Goal: Task Accomplishment & Management: Manage account settings

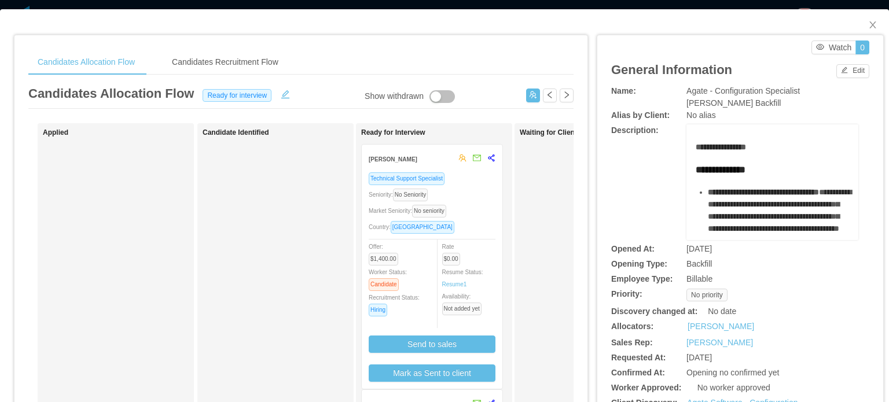
click at [488, 181] on div "Technical Support Specialist" at bounding box center [432, 178] width 127 height 13
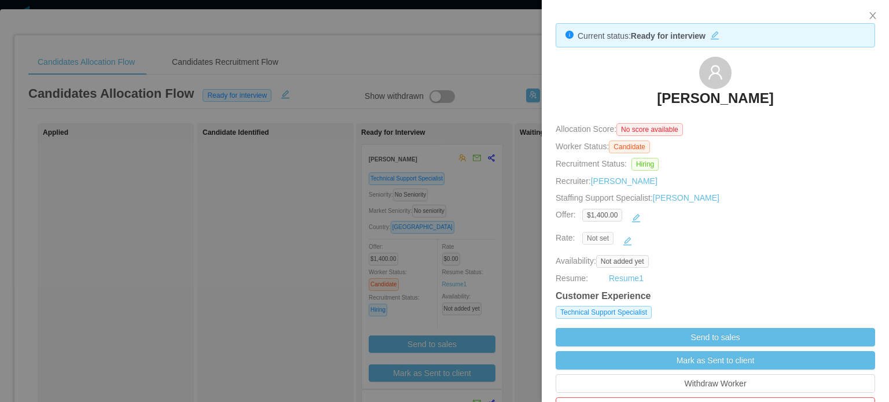
click at [595, 237] on span "Not set" at bounding box center [597, 238] width 31 height 13
click at [625, 245] on button "button" at bounding box center [627, 241] width 19 height 19
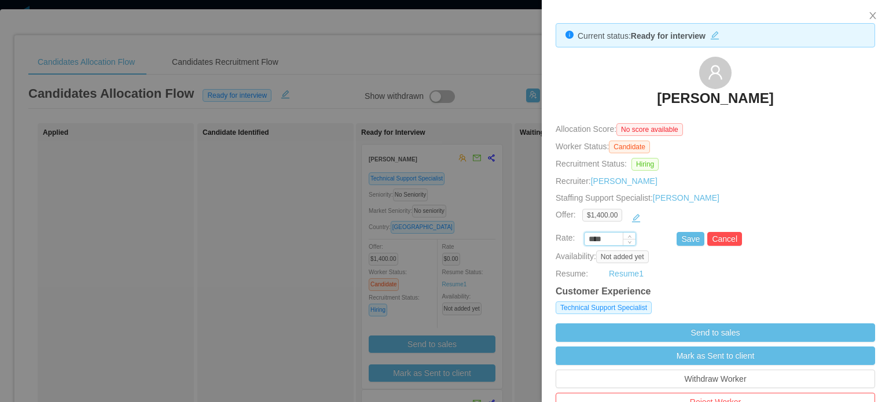
click at [596, 236] on input "****" at bounding box center [610, 239] width 51 height 13
click at [595, 236] on input "****" at bounding box center [610, 239] width 51 height 13
click at [596, 237] on input "****" at bounding box center [610, 239] width 51 height 13
type input "*******"
click at [686, 241] on button "Save" at bounding box center [691, 239] width 28 height 14
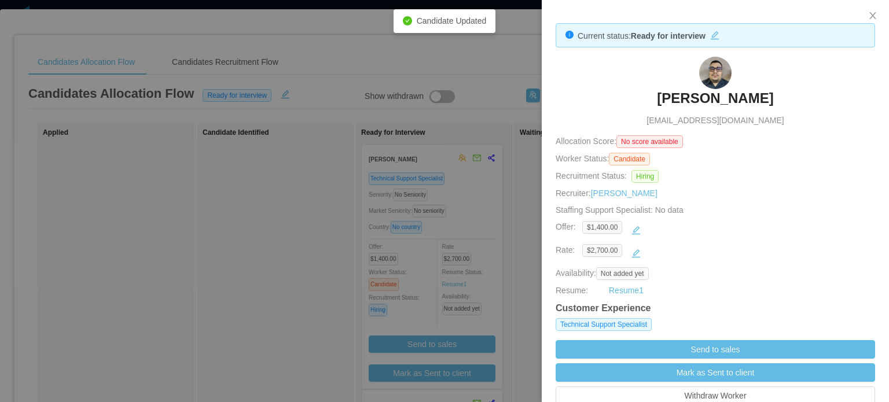
click at [525, 259] on div at bounding box center [444, 201] width 889 height 402
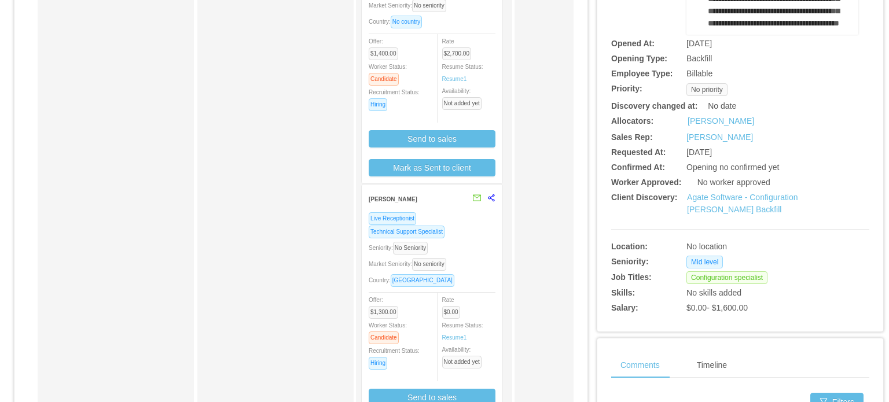
scroll to position [232, 0]
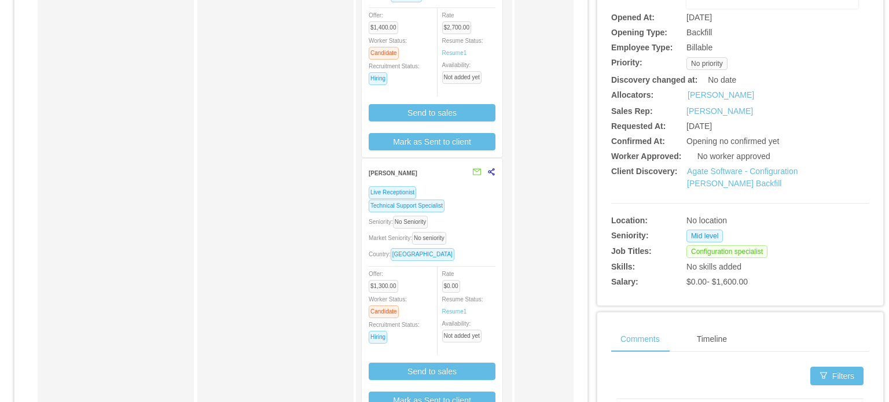
click at [482, 241] on div "Market Seniority: No seniority" at bounding box center [432, 238] width 127 height 13
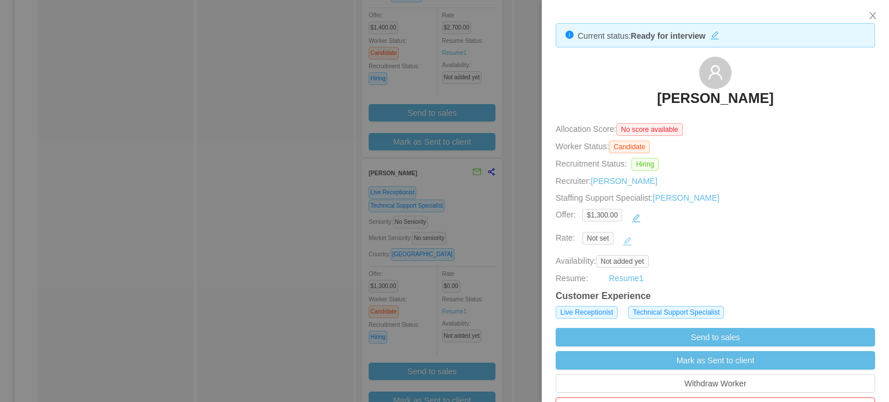
click at [625, 242] on button "button" at bounding box center [627, 241] width 19 height 19
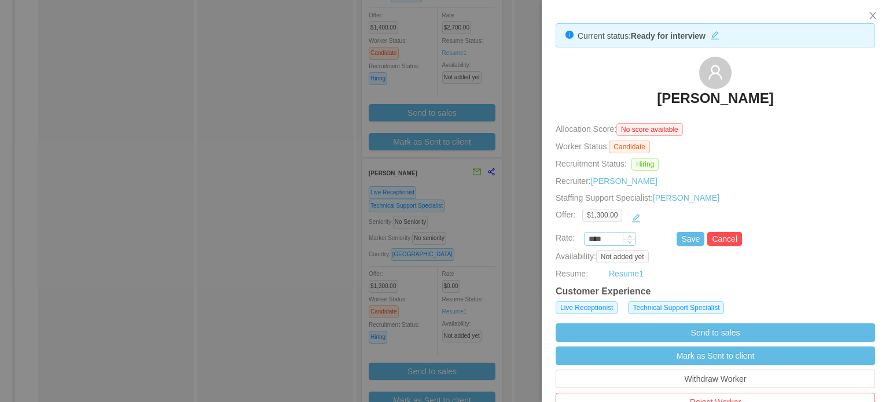
click at [593, 241] on input "****" at bounding box center [610, 239] width 51 height 13
type input "*******"
click at [688, 236] on button "Save" at bounding box center [691, 239] width 28 height 14
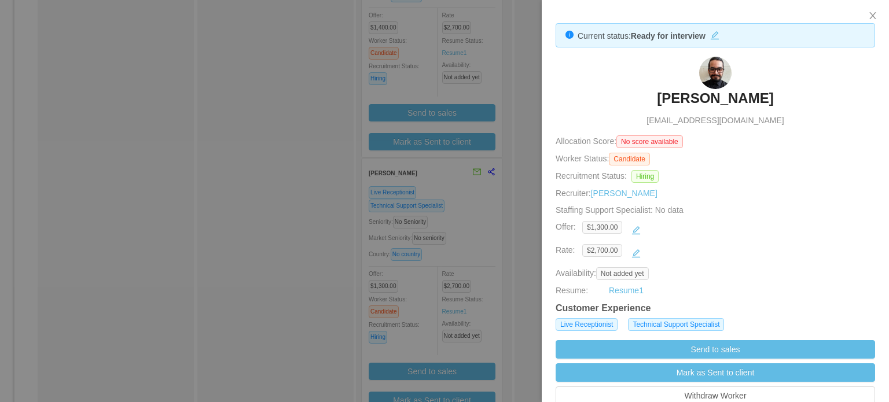
scroll to position [58, 0]
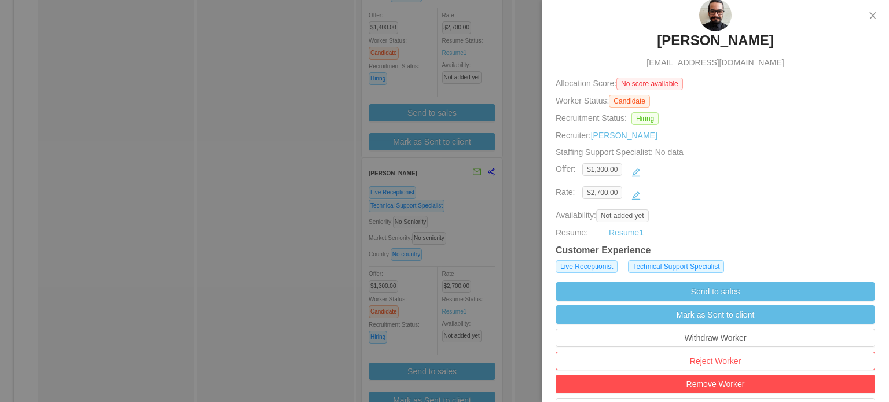
click at [518, 207] on div at bounding box center [444, 201] width 889 height 402
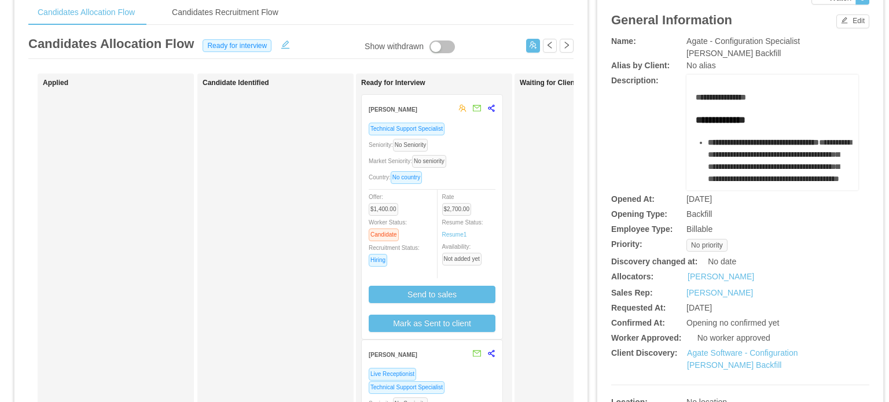
scroll to position [0, 0]
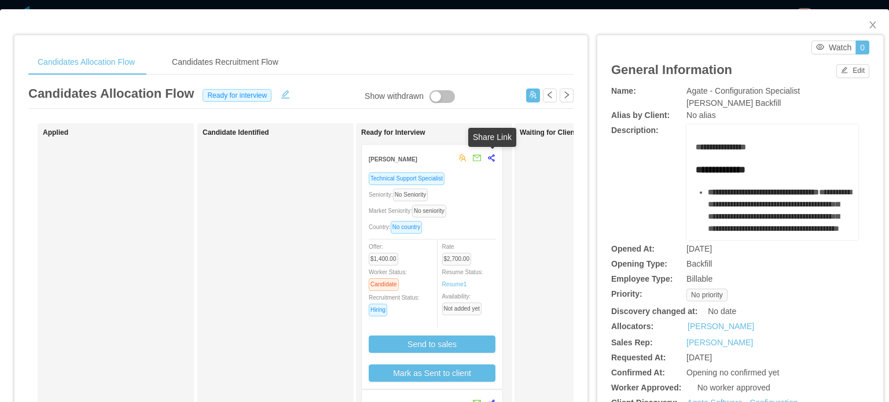
click at [490, 157] on icon "share-alt" at bounding box center [491, 158] width 8 height 8
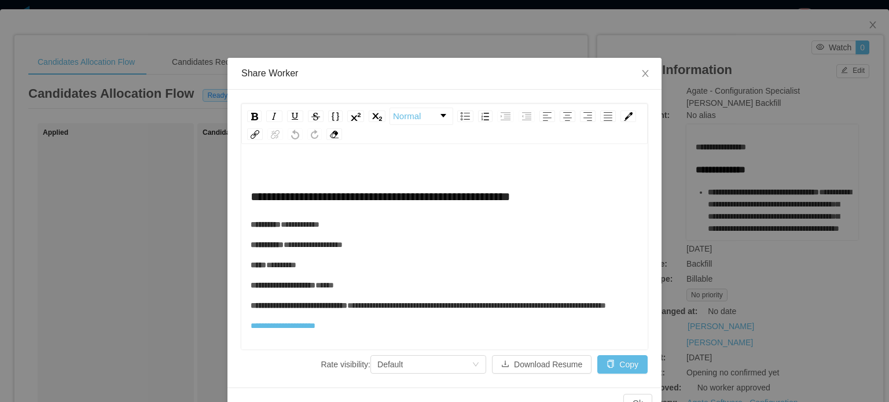
scroll to position [25, 0]
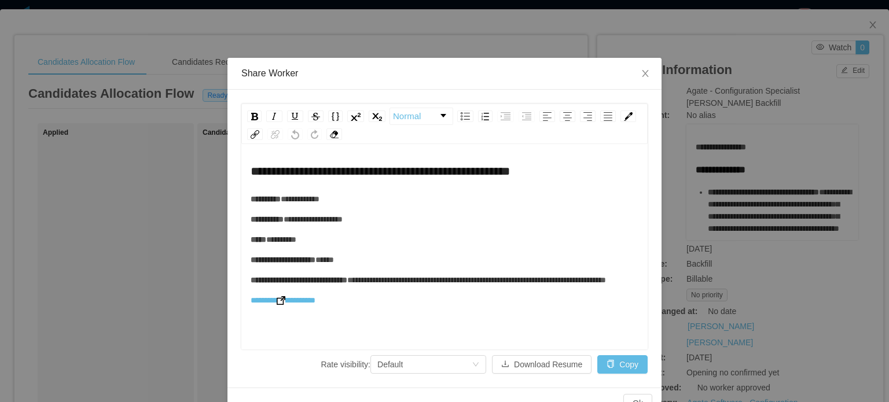
click at [281, 305] on img "rdw-editor" at bounding box center [281, 300] width 9 height 9
click at [638, 79] on span "Close" at bounding box center [645, 74] width 32 height 32
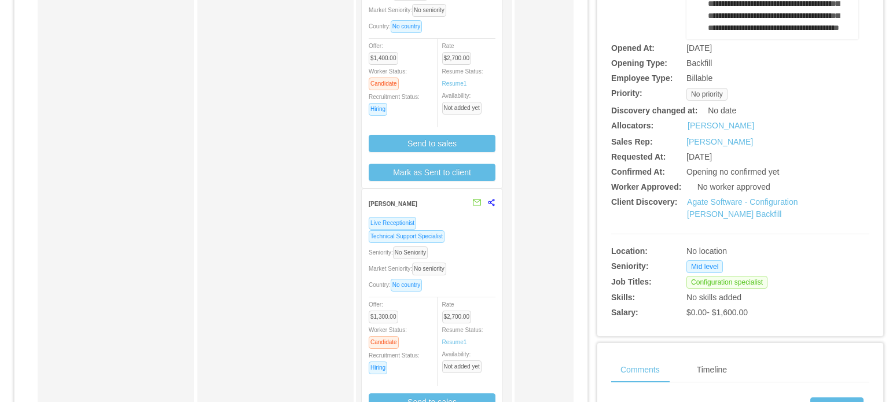
scroll to position [232, 0]
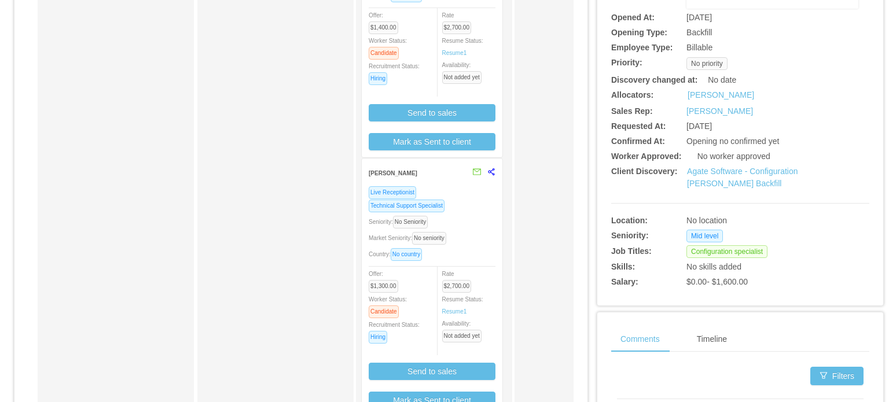
click at [493, 177] on div at bounding box center [480, 173] width 29 height 28
click at [493, 171] on icon "share-alt" at bounding box center [491, 172] width 8 height 8
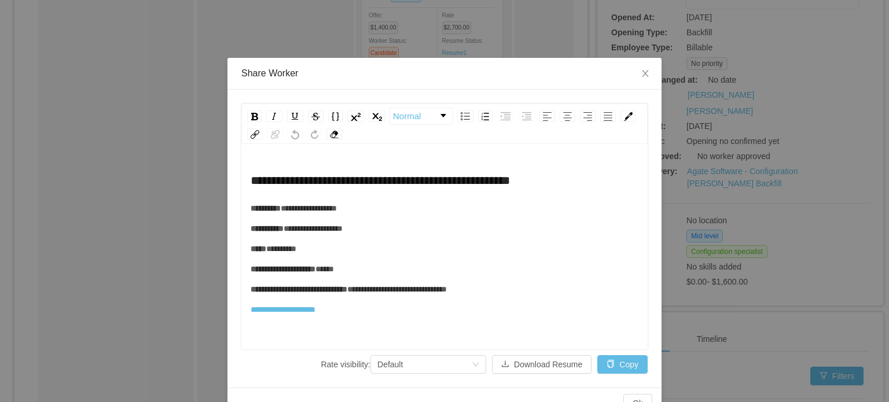
scroll to position [25, 0]
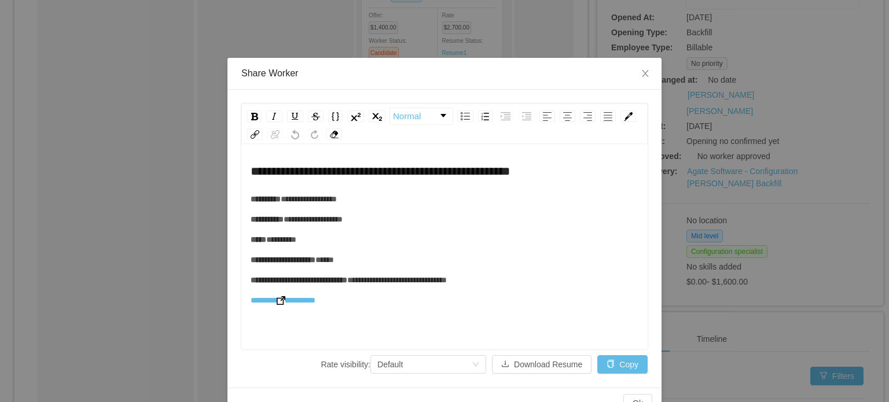
click at [281, 299] on img "rdw-editor" at bounding box center [281, 300] width 9 height 9
click at [635, 78] on span "Close" at bounding box center [645, 74] width 32 height 32
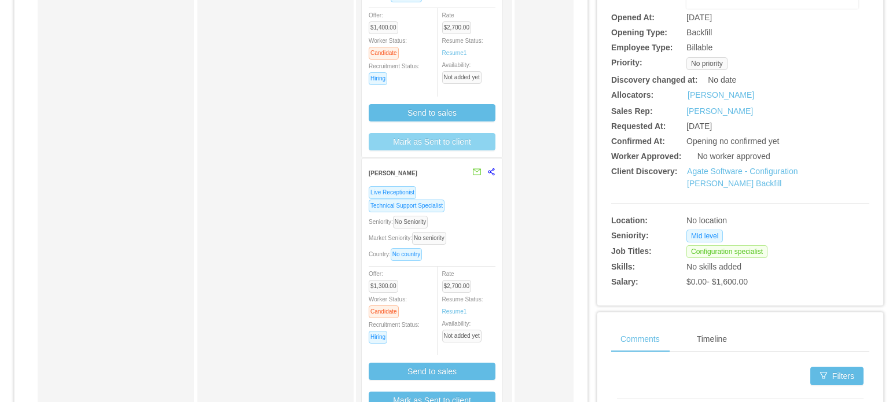
click at [475, 145] on button "Mark as Sent to client" at bounding box center [432, 141] width 127 height 17
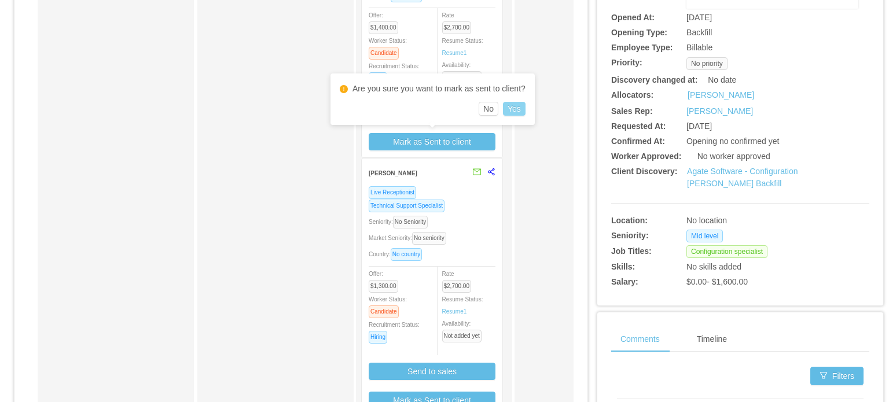
click at [514, 109] on button "Yes" at bounding box center [514, 109] width 23 height 14
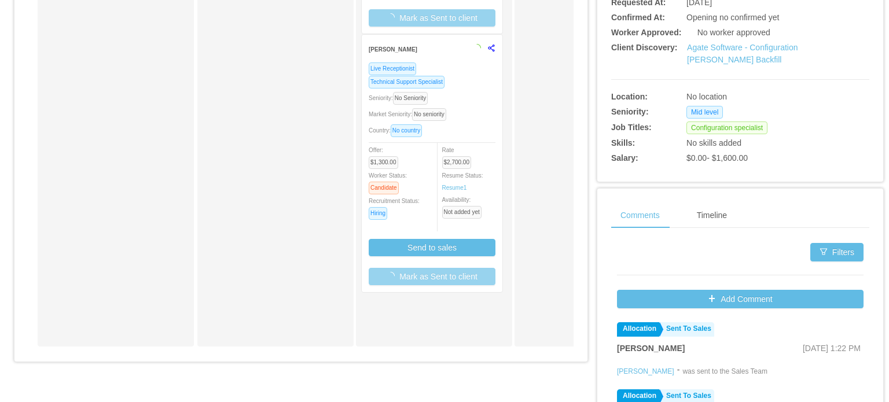
scroll to position [405, 0]
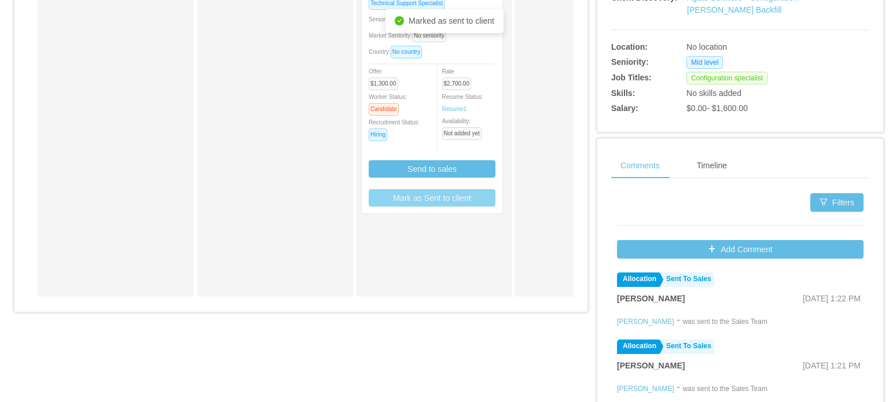
click at [461, 200] on button "Mark as Sent to client" at bounding box center [432, 197] width 127 height 17
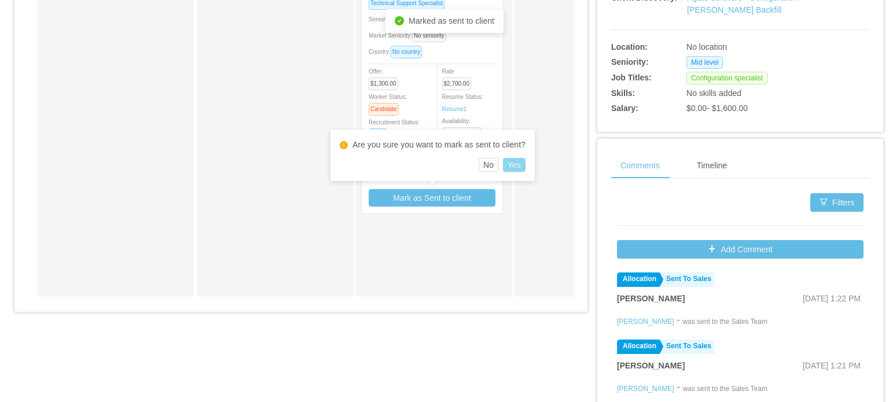
click at [518, 161] on button "Yes" at bounding box center [514, 165] width 23 height 14
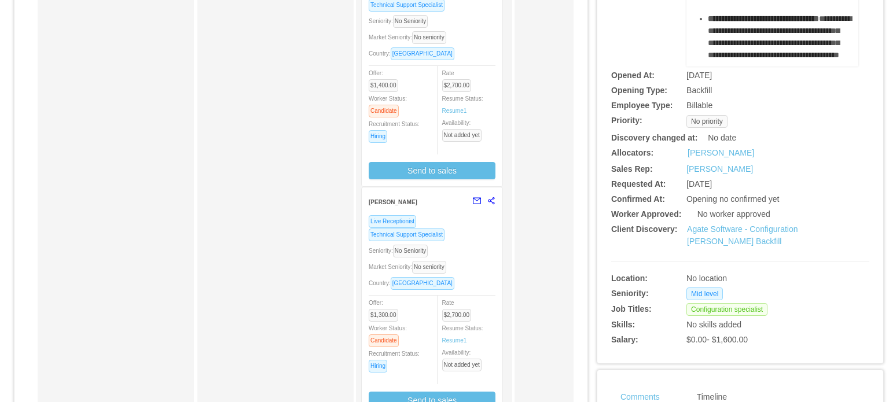
scroll to position [116, 0]
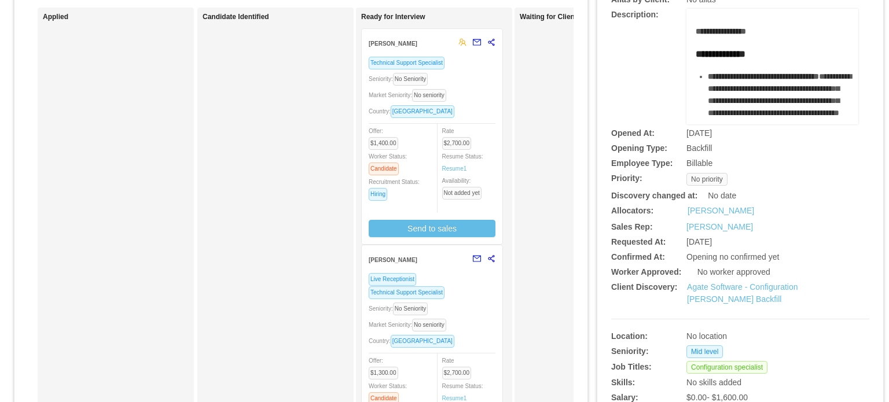
click at [471, 101] on div "Market Seniority: No seniority" at bounding box center [432, 95] width 127 height 13
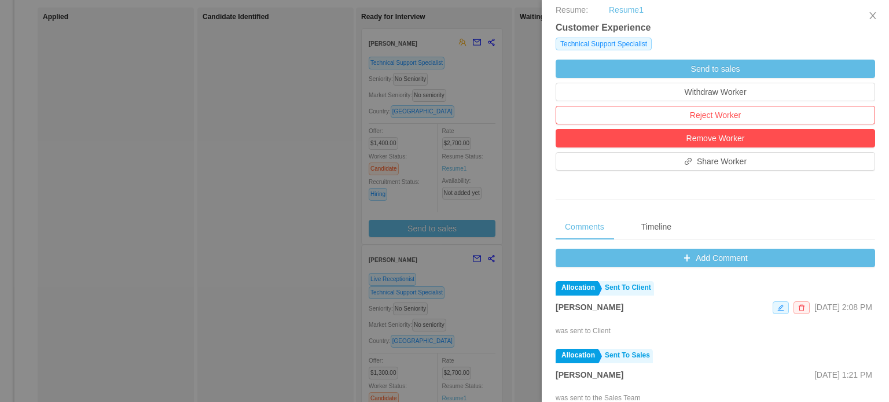
scroll to position [289, 0]
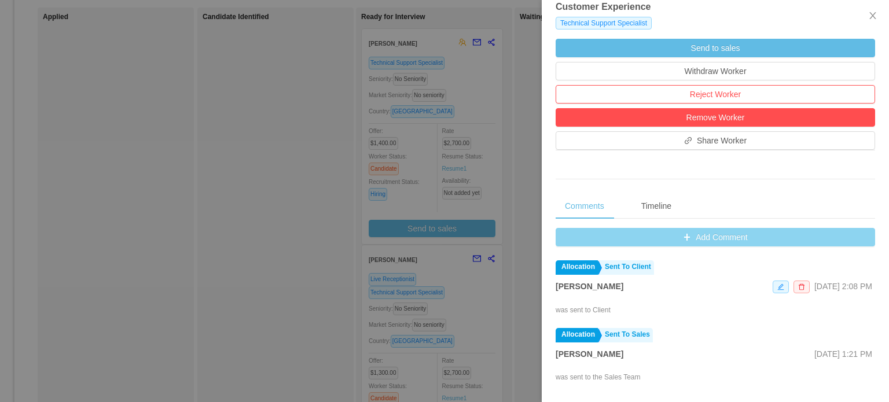
click at [668, 242] on button "Add Comment" at bounding box center [715, 237] width 319 height 19
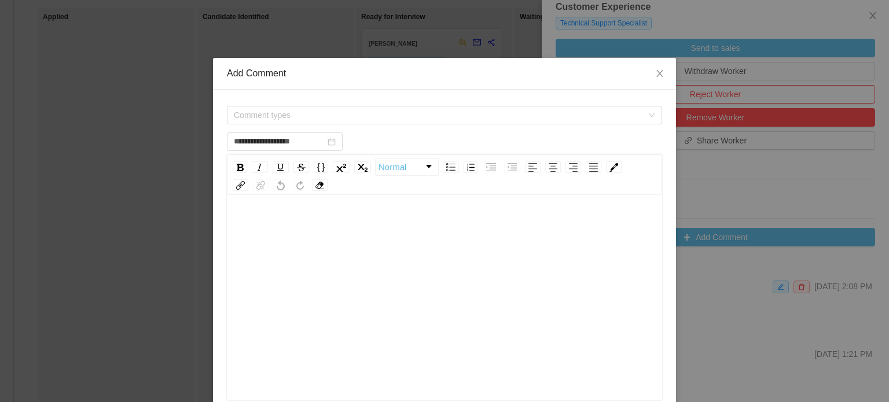
click at [634, 119] on span "Comment types" at bounding box center [438, 115] width 409 height 12
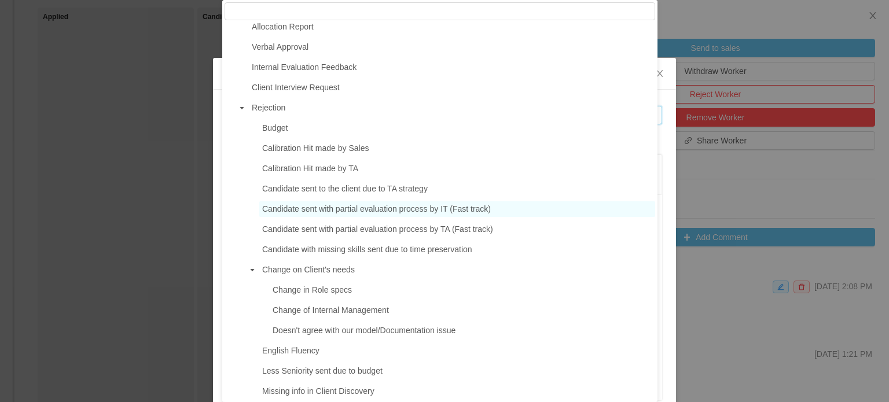
scroll to position [405, 0]
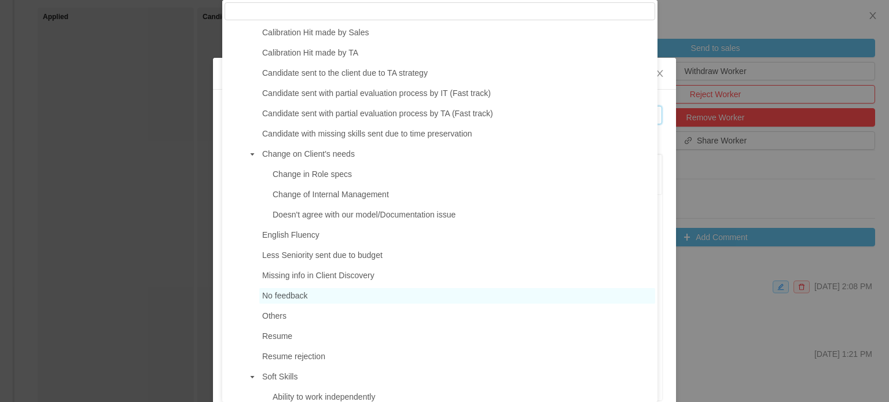
click at [314, 304] on span "No feedback" at bounding box center [457, 296] width 396 height 16
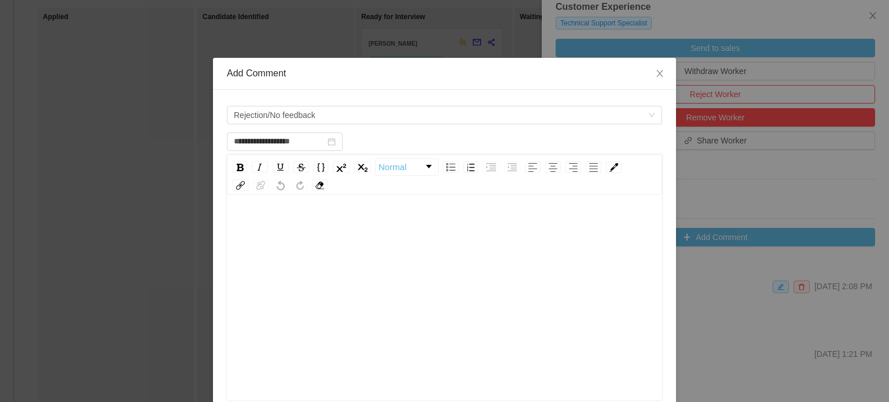
click at [265, 254] on div "rdw-editor" at bounding box center [444, 316] width 417 height 203
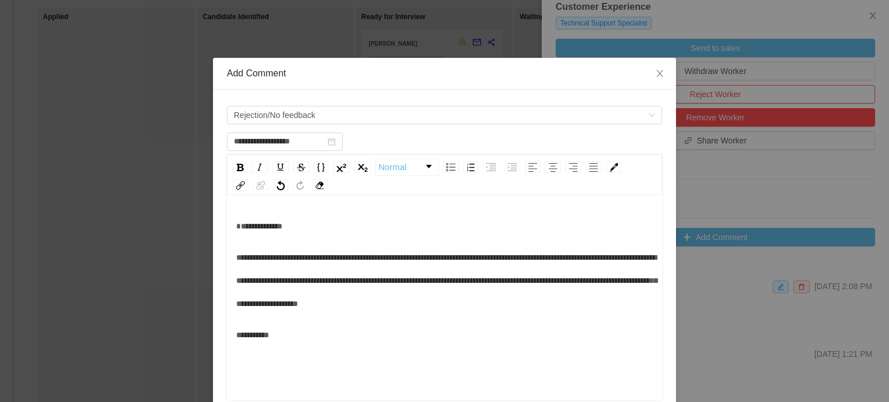
click at [236, 262] on div "**********" at bounding box center [444, 281] width 417 height 132
click at [237, 238] on div "**********" at bounding box center [444, 226] width 417 height 23
click at [238, 315] on div "**********" at bounding box center [444, 280] width 417 height 69
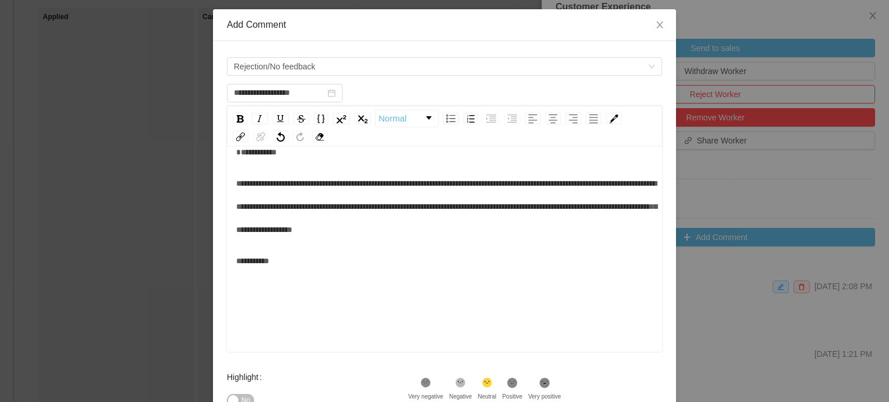
scroll to position [190, 0]
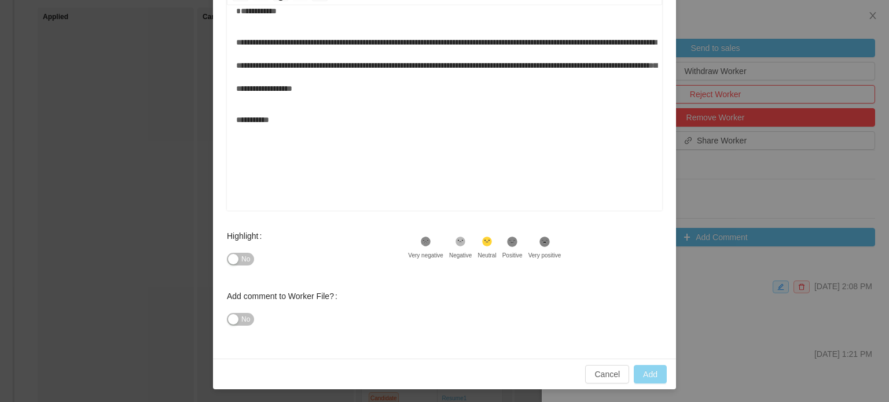
type input "**********"
click at [653, 373] on button "Add" at bounding box center [650, 374] width 33 height 19
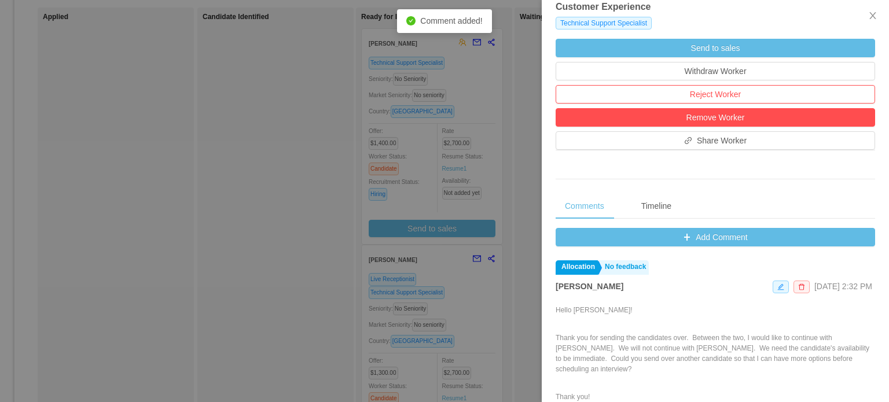
click at [512, 143] on div at bounding box center [444, 201] width 889 height 402
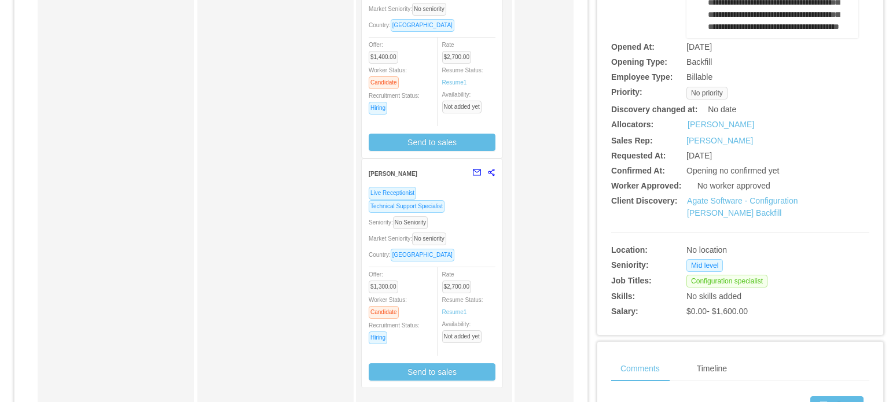
scroll to position [232, 0]
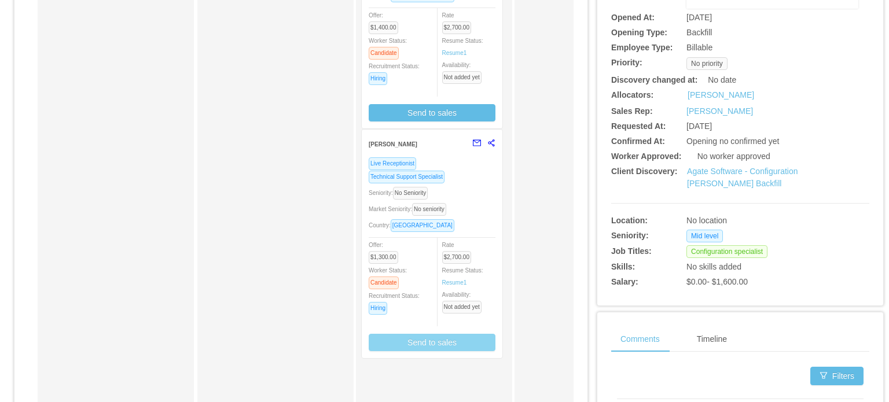
click at [432, 342] on button "Send to sales" at bounding box center [432, 342] width 127 height 17
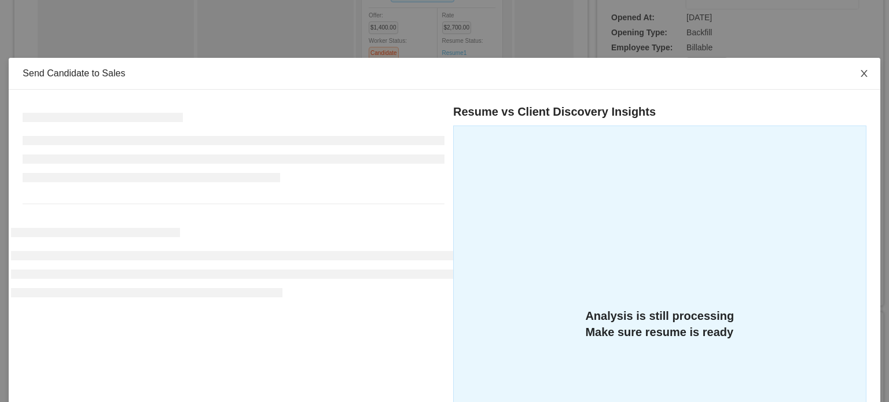
click at [859, 73] on icon "icon: close" at bounding box center [863, 73] width 9 height 9
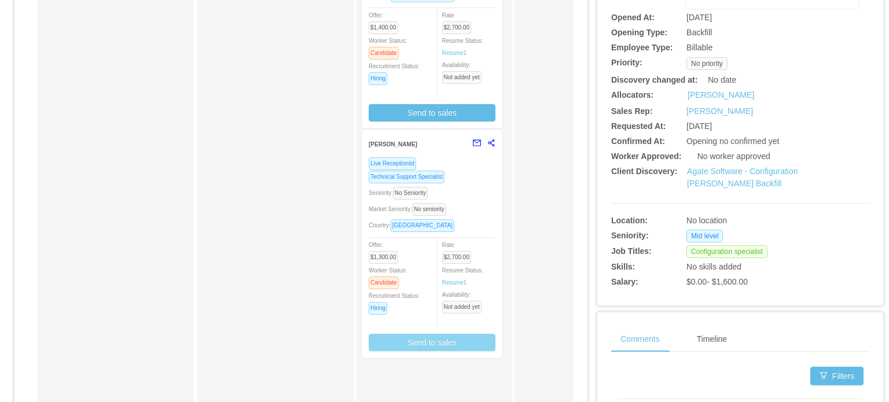
click at [475, 208] on div "Market Seniority: No seniority" at bounding box center [432, 209] width 127 height 13
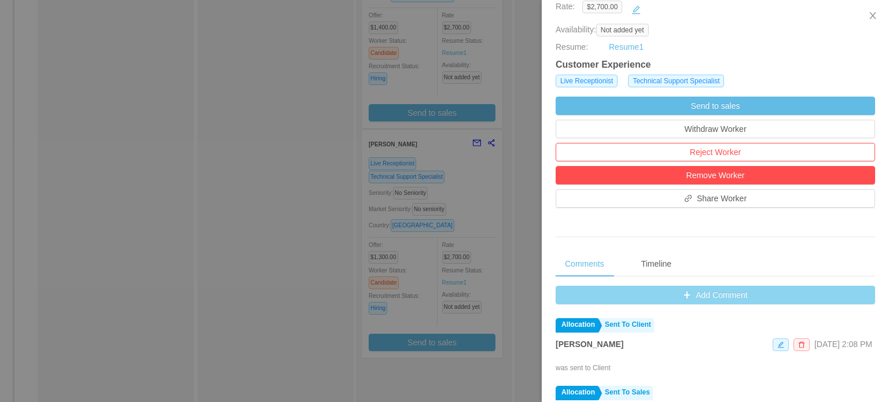
click at [685, 298] on button "Add Comment" at bounding box center [715, 295] width 319 height 19
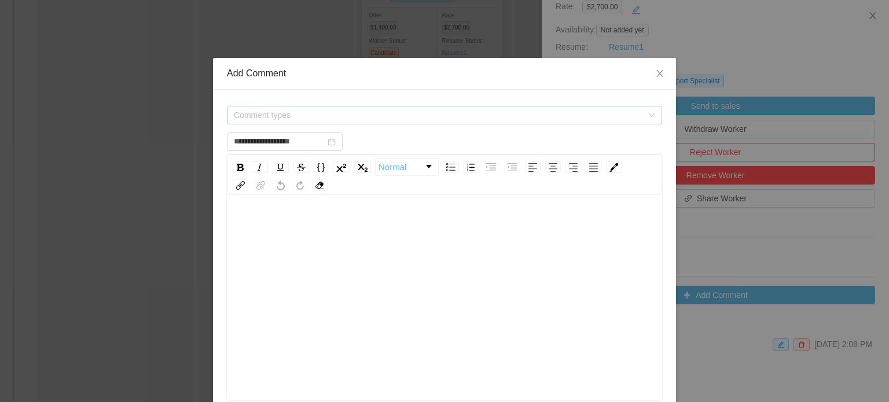
click at [396, 115] on span "Comment types" at bounding box center [438, 115] width 409 height 12
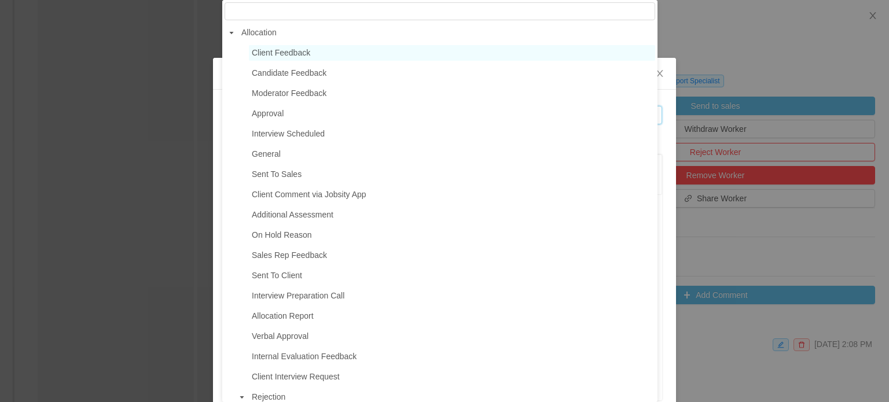
click at [273, 48] on span "Client Feedback" at bounding box center [281, 52] width 58 height 9
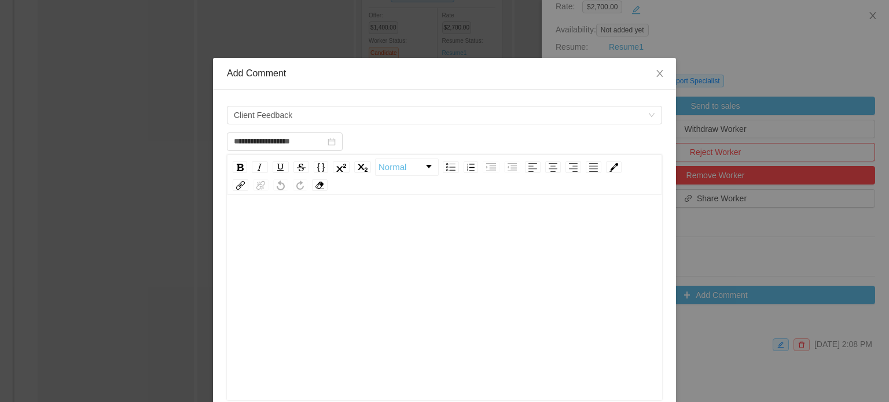
click at [258, 215] on div "rdw-editor" at bounding box center [444, 226] width 417 height 23
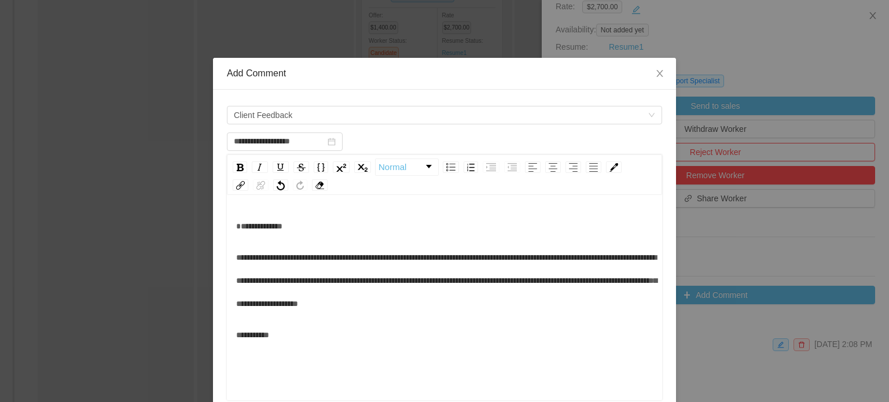
click at [247, 238] on div "**********" at bounding box center [444, 226] width 417 height 23
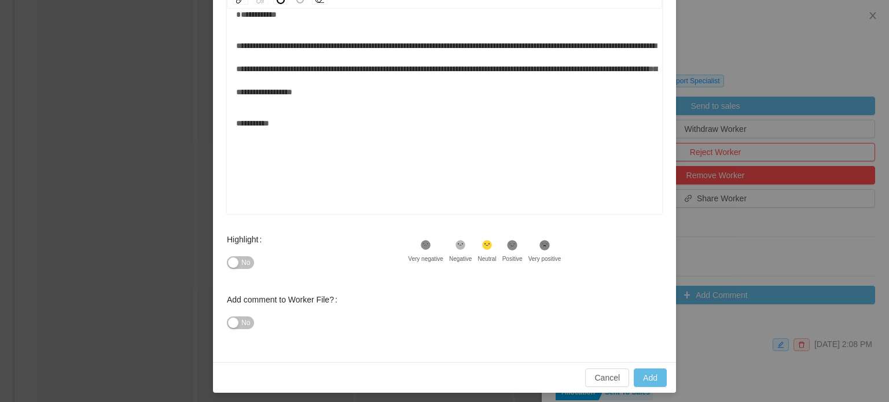
scroll to position [190, 0]
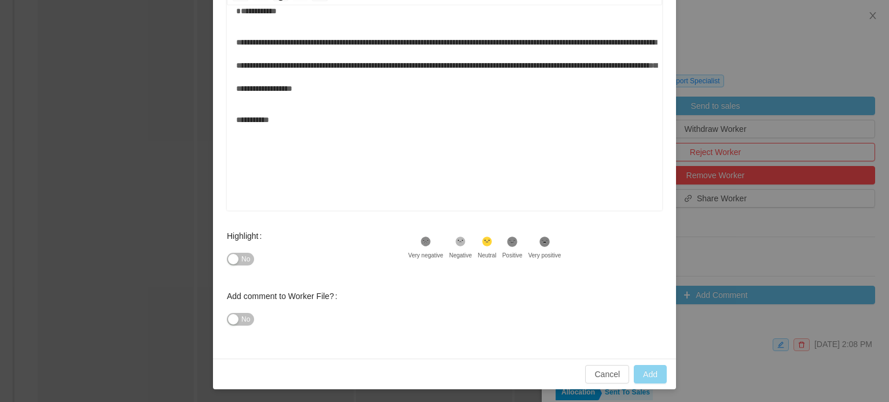
type input "**********"
click at [652, 380] on button "Add" at bounding box center [650, 374] width 33 height 19
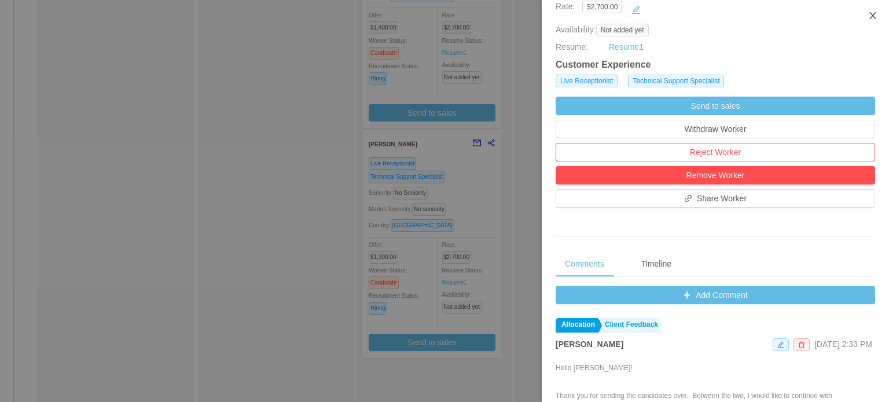
click at [872, 20] on icon "icon: close" at bounding box center [872, 15] width 9 height 9
